Goal: Check status: Check status

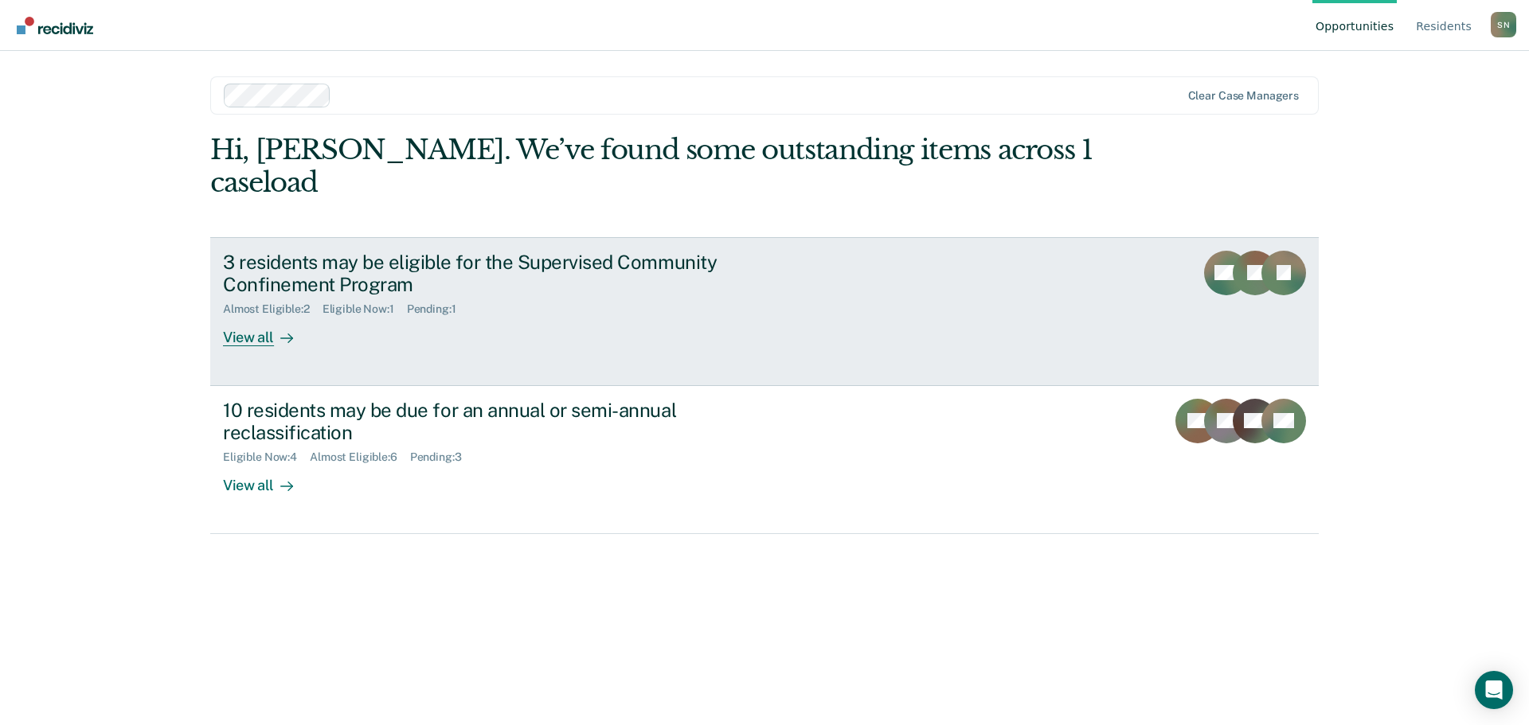
click at [873, 263] on link "3 residents may be eligible for the Supervised Community Confinement Program Al…" at bounding box center [764, 311] width 1108 height 149
